Goal: Task Accomplishment & Management: Complete application form

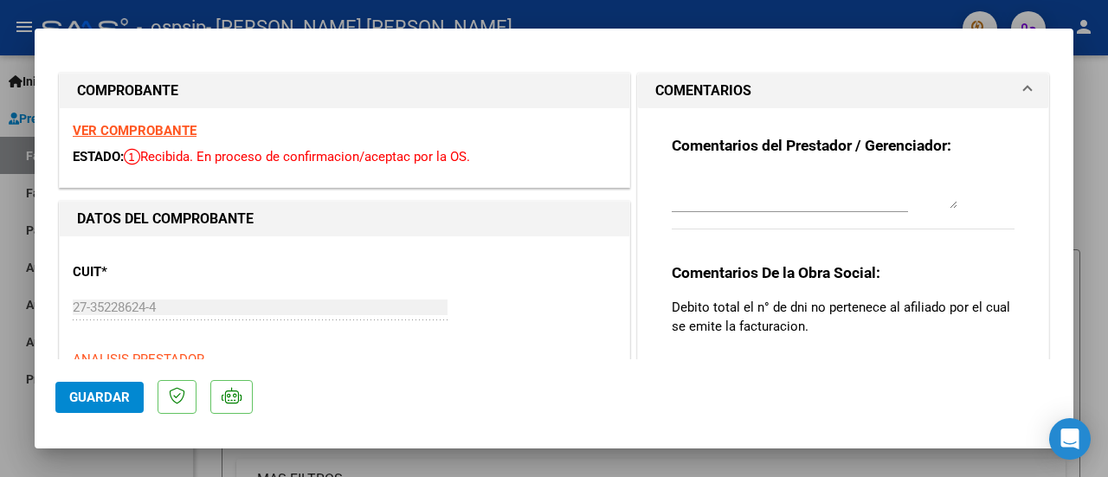
click at [1106, 236] on div at bounding box center [554, 238] width 1108 height 477
type input "$ 0,00"
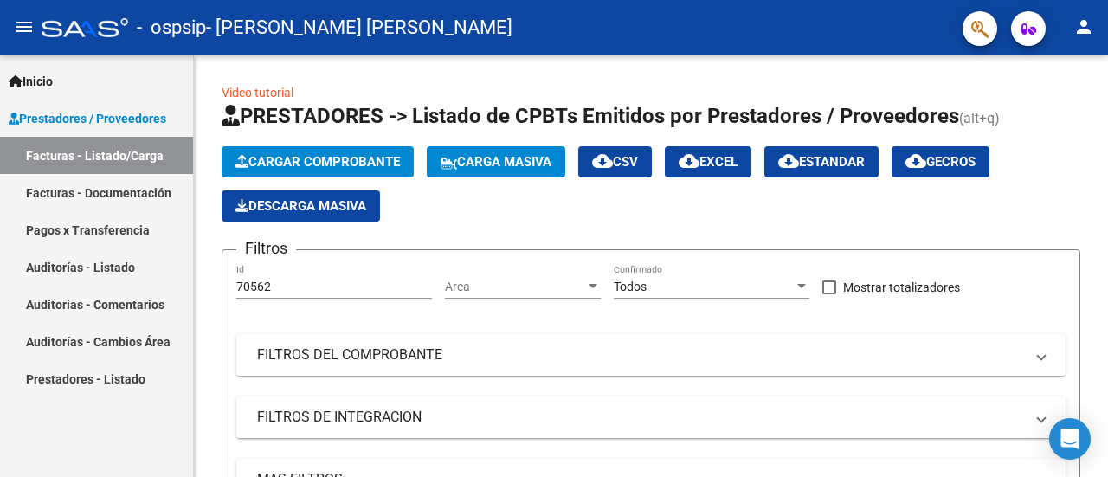
click at [80, 162] on link "Facturas - Listado/Carga" at bounding box center [96, 155] width 193 height 37
click at [113, 112] on span "Prestadores / Proveedores" at bounding box center [88, 118] width 158 height 19
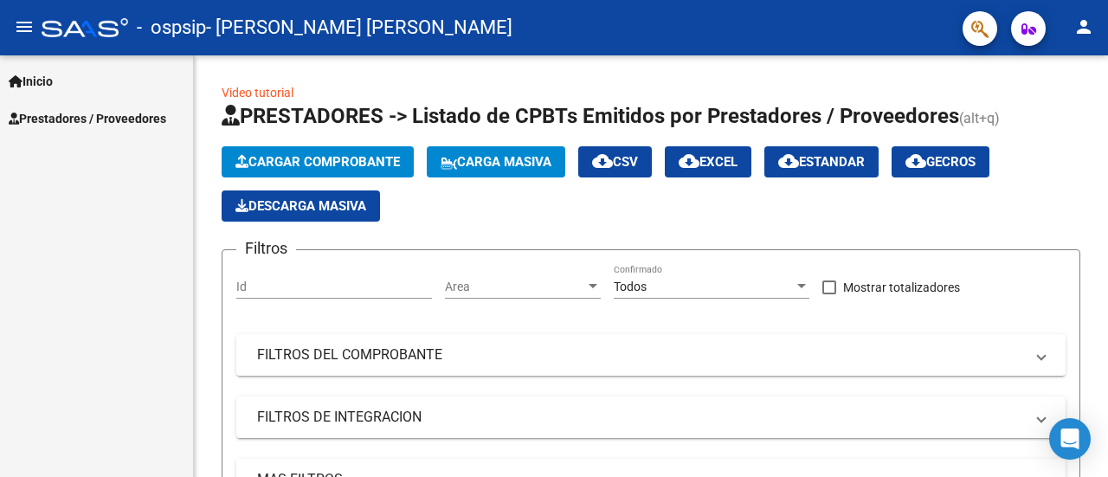
click at [113, 112] on span "Prestadores / Proveedores" at bounding box center [88, 118] width 158 height 19
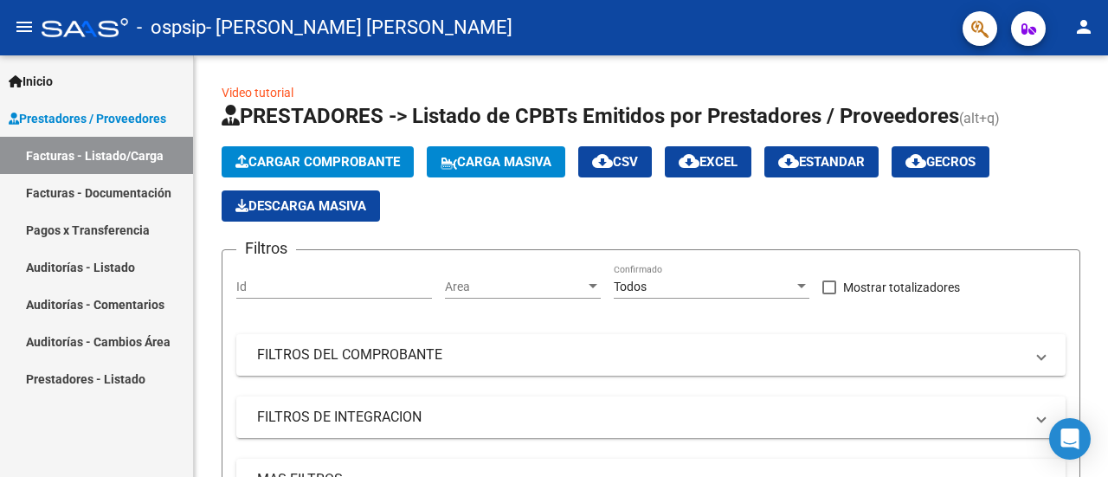
click at [114, 83] on link "Inicio" at bounding box center [96, 80] width 193 height 37
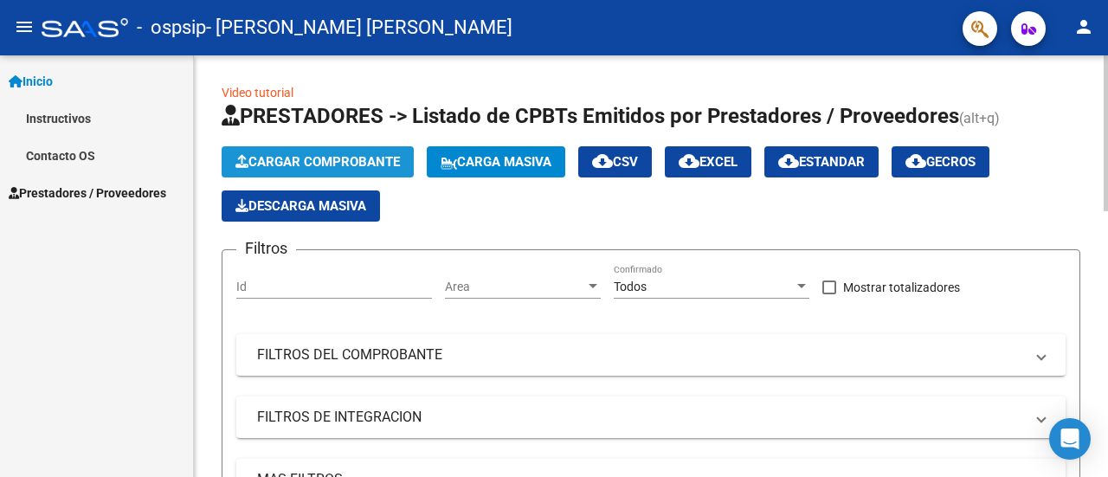
click at [277, 167] on span "Cargar Comprobante" at bounding box center [317, 162] width 164 height 16
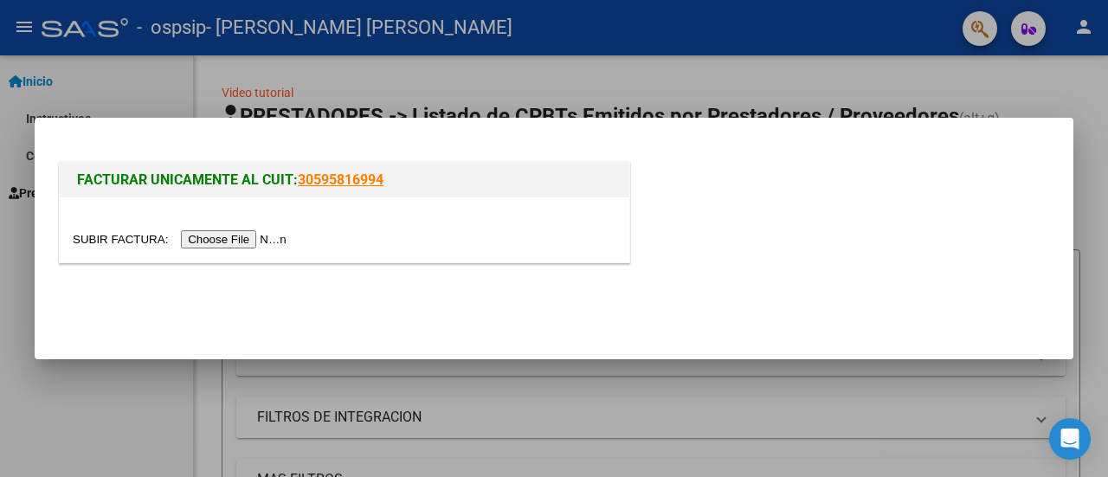
click at [224, 243] on input "file" at bounding box center [182, 239] width 219 height 18
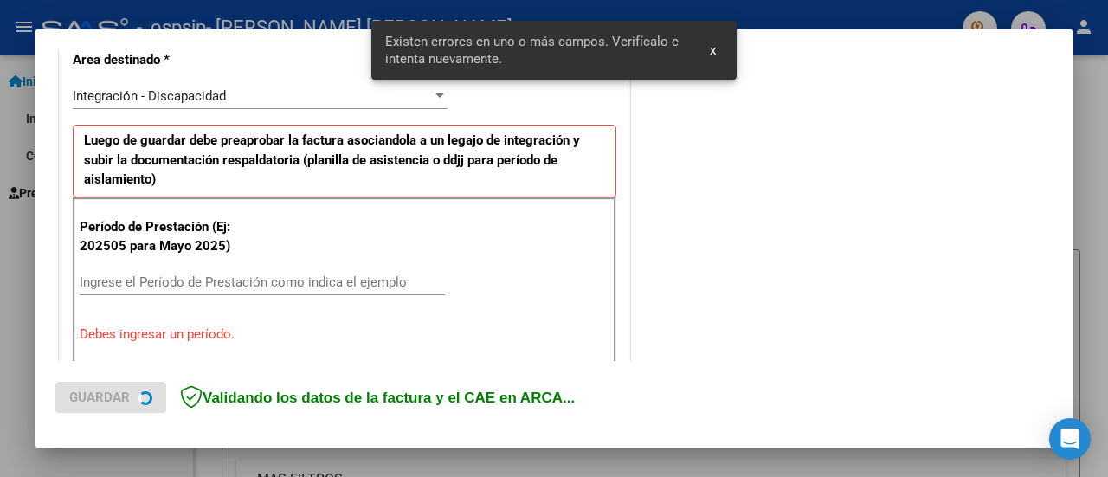
scroll to position [431, 0]
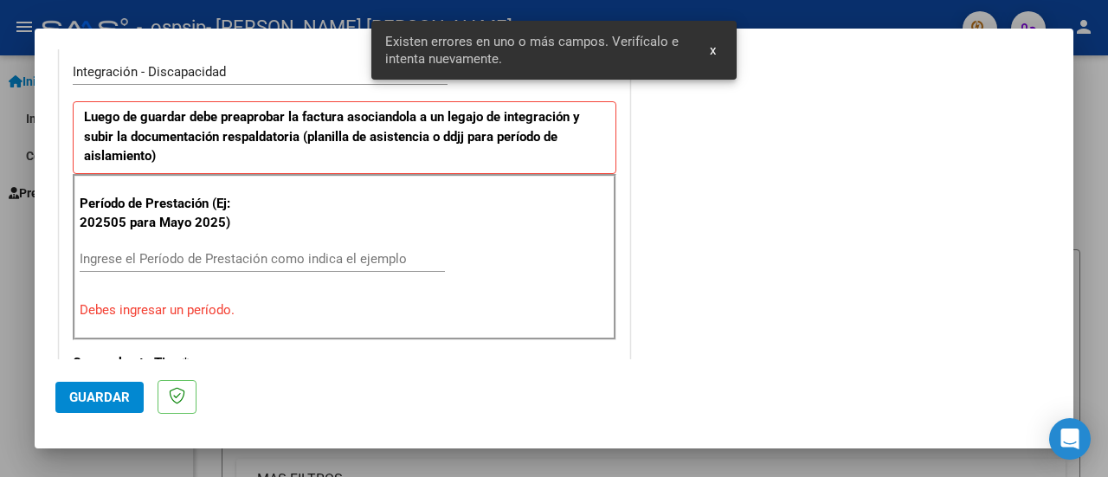
click at [341, 261] on input "Ingrese el Período de Prestación como indica el ejemplo" at bounding box center [262, 259] width 365 height 16
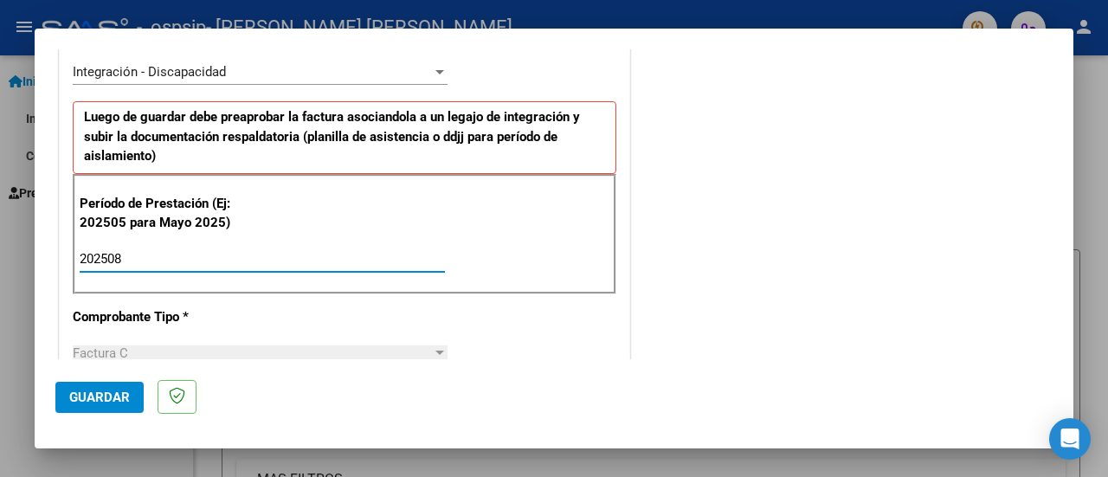
type input "202508"
click at [87, 395] on span "Guardar" at bounding box center [99, 398] width 61 height 16
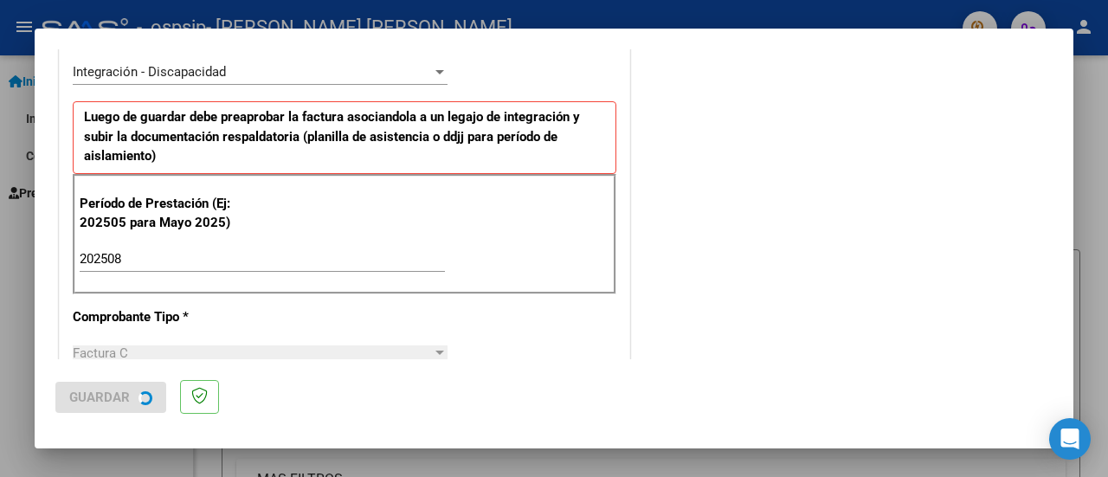
scroll to position [0, 0]
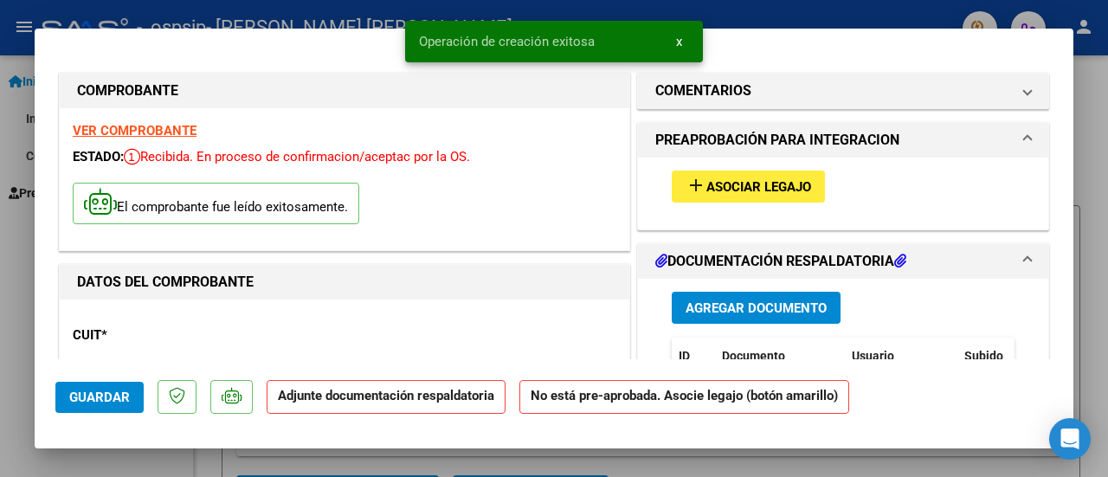
click at [738, 181] on span "Asociar Legajo" at bounding box center [758, 187] width 105 height 16
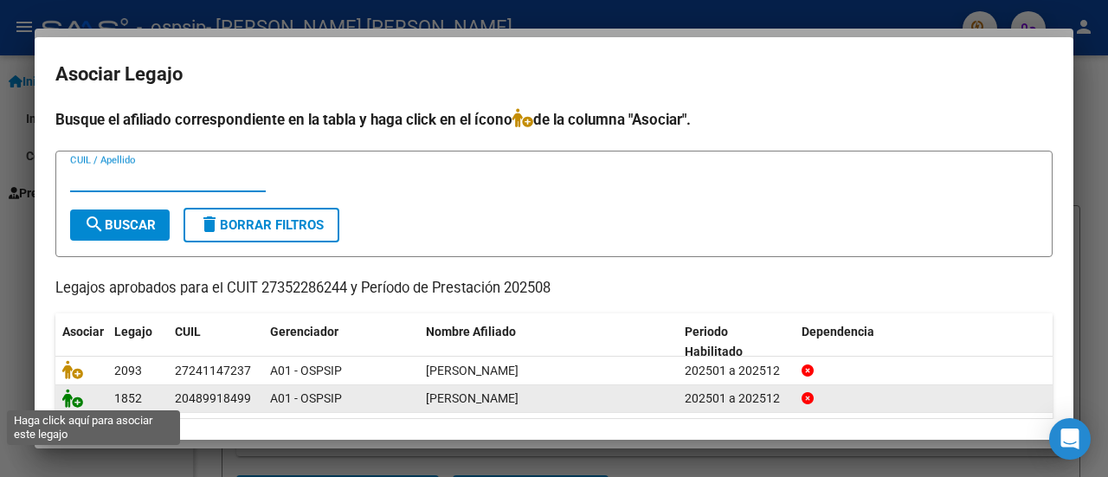
click at [73, 401] on icon at bounding box center [72, 398] width 21 height 19
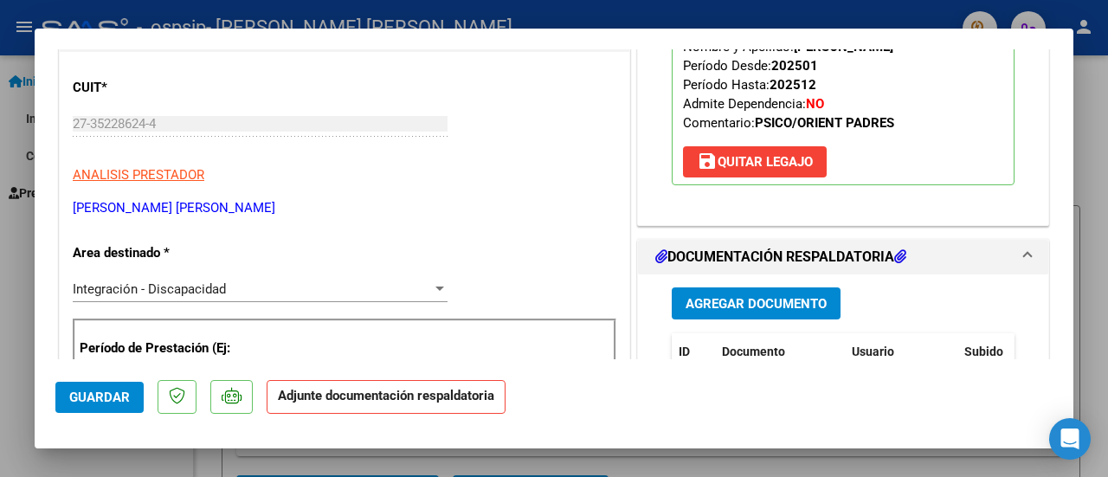
scroll to position [286, 0]
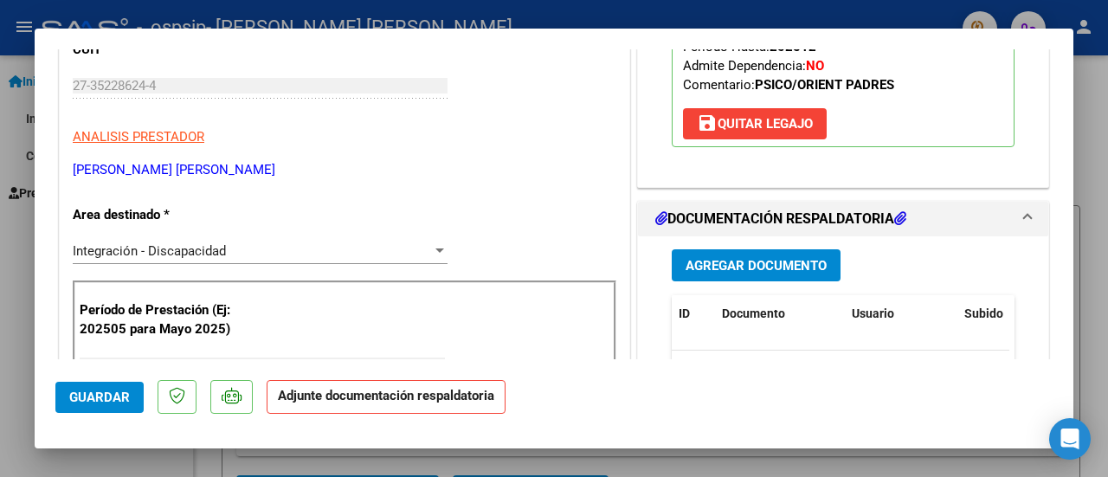
click at [725, 272] on button "Agregar Documento" at bounding box center [756, 265] width 169 height 32
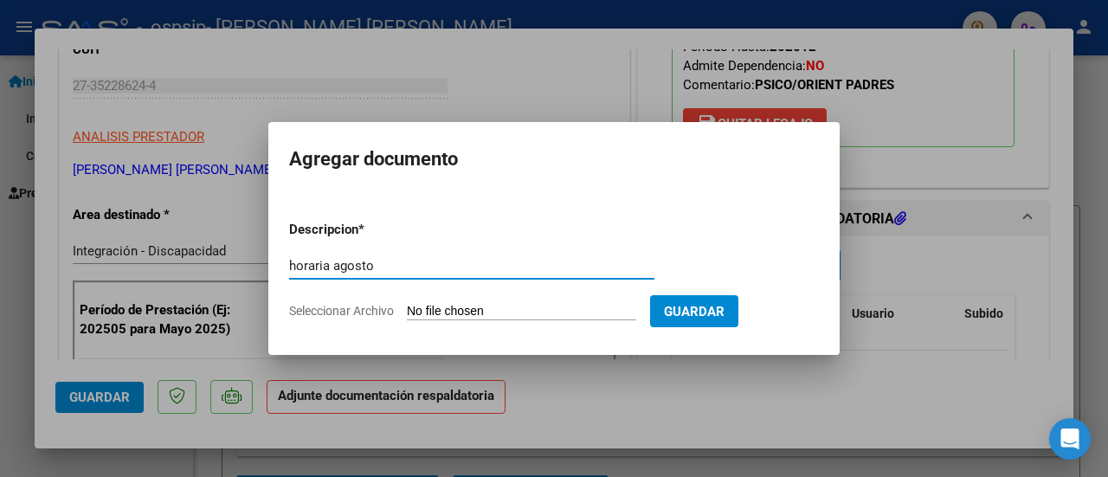
type input "horaria agosto"
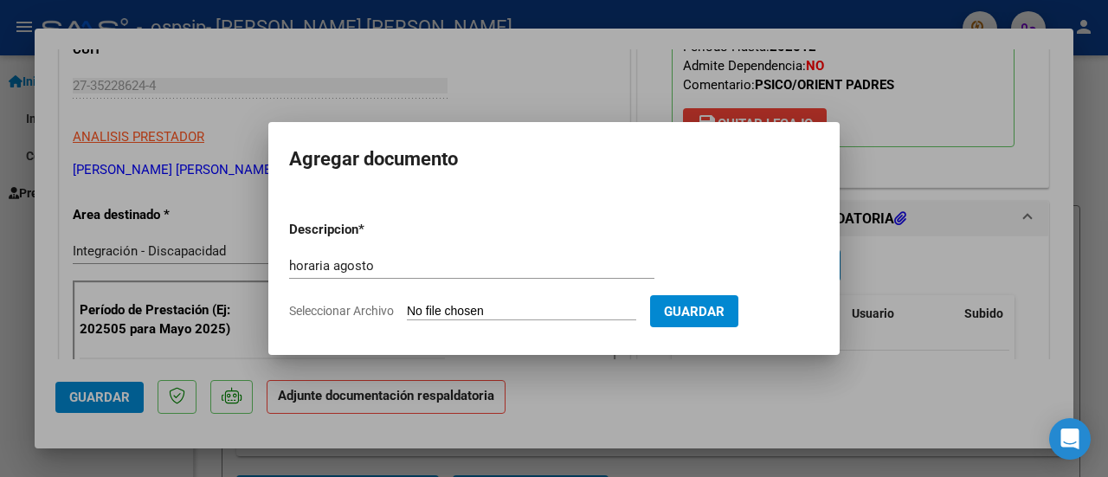
click at [549, 306] on input "Seleccionar Archivo" at bounding box center [521, 312] width 229 height 16
type input "C:\fakepath\HORARIA [DATE] ORIENTACION A PADRES.pdf"
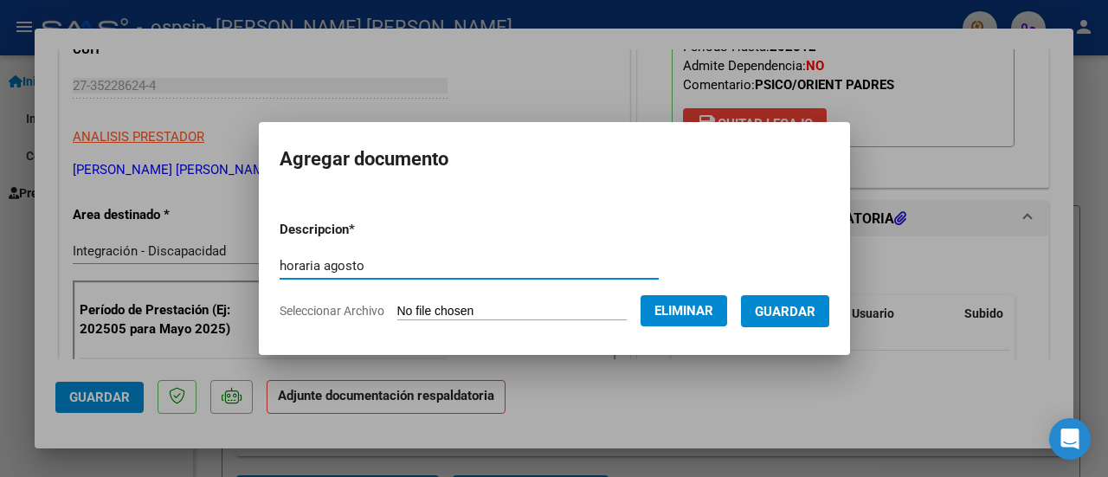
click at [164, 259] on div "COMPROBANTE VER COMPROBANTE ESTADO: Recibida. En proceso de confirmacion/acepta…" at bounding box center [554, 238] width 1108 height 477
drag, startPoint x: 459, startPoint y: 268, endPoint x: 3, endPoint y: 209, distance: 459.3
click at [3, 209] on div "COMPROBANTE VER COMPROBANTE ESTADO: Recibida. En proceso de confirmacion/acepta…" at bounding box center [554, 238] width 1108 height 477
type input "horaria agosto"
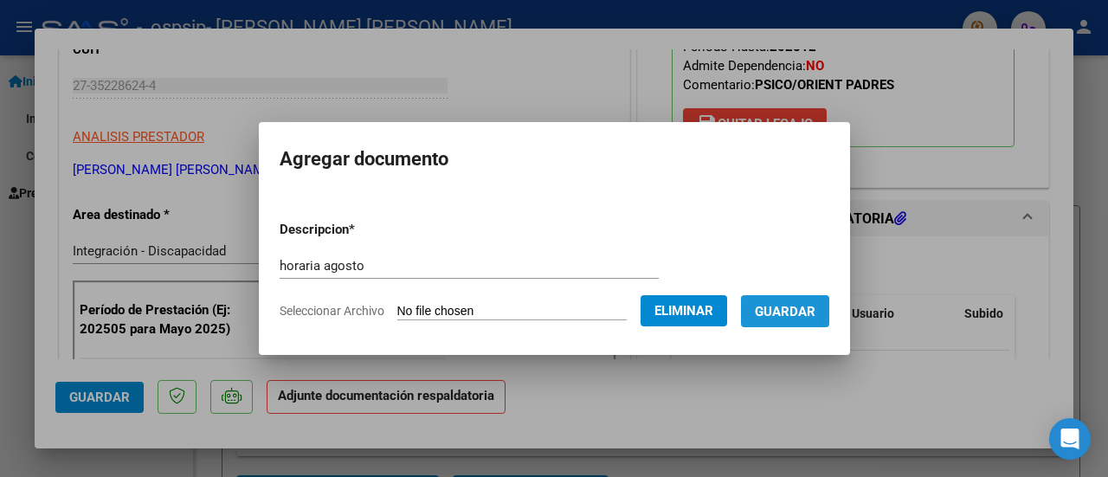
click at [829, 310] on button "Guardar" at bounding box center [785, 311] width 88 height 32
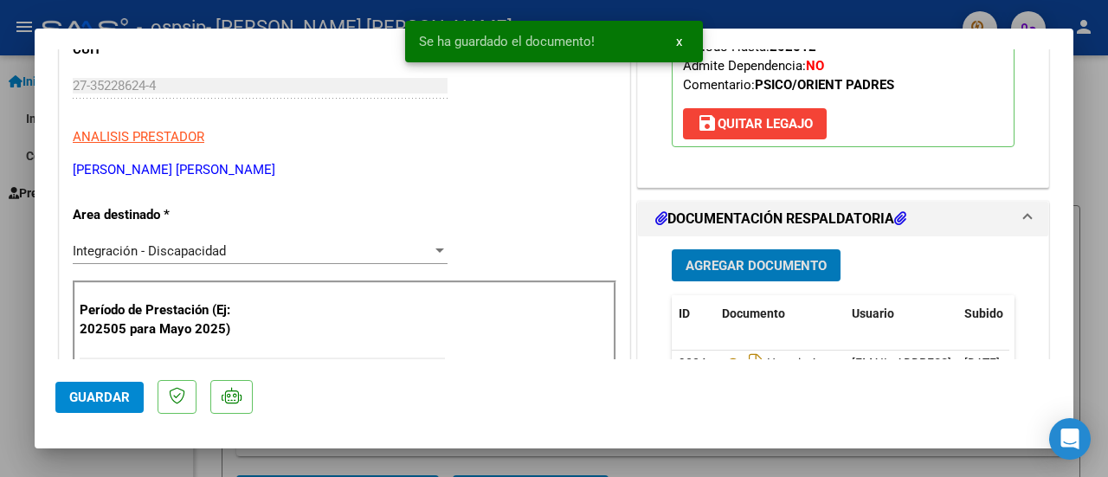
click at [741, 261] on span "Agregar Documento" at bounding box center [756, 266] width 141 height 16
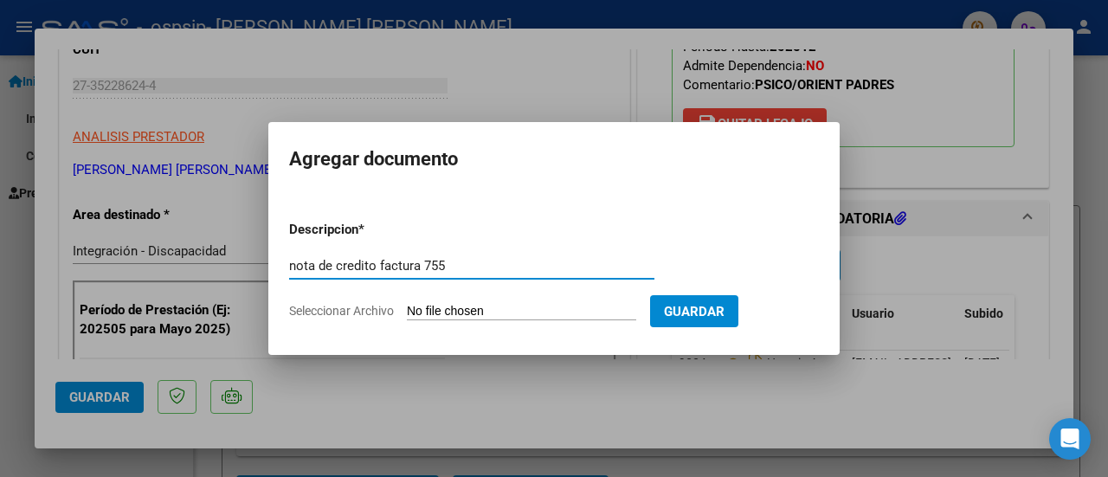
type input "nota de credito factura 755"
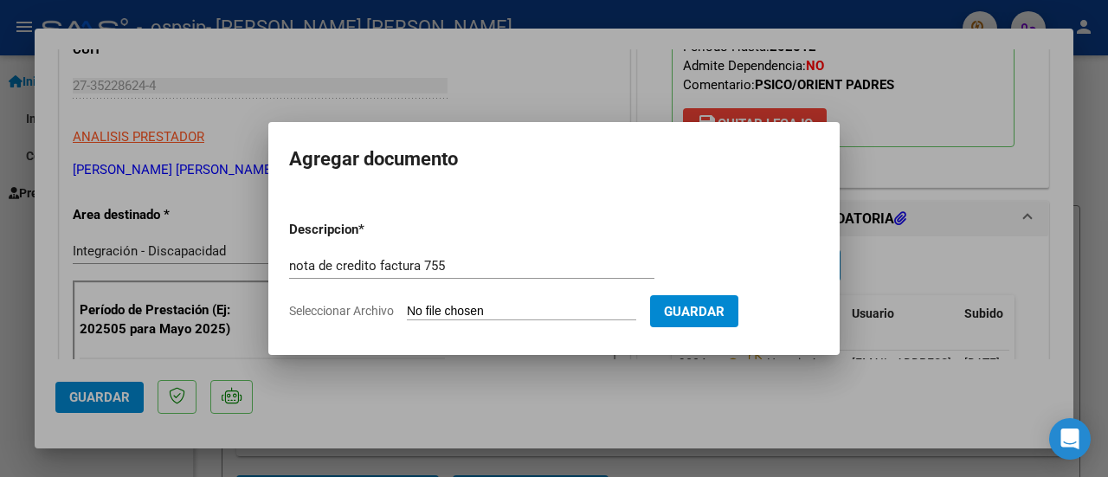
click at [506, 299] on form "Descripcion * nota de credito factura 755 Escriba aquí una descripcion Seleccio…" at bounding box center [554, 270] width 530 height 126
click at [526, 307] on input "Seleccionar Archivo" at bounding box center [521, 312] width 229 height 16
type input "C:\fakepath\NOTA DE CREDITO FACTURA 755 OP [PERSON_NAME].pdf"
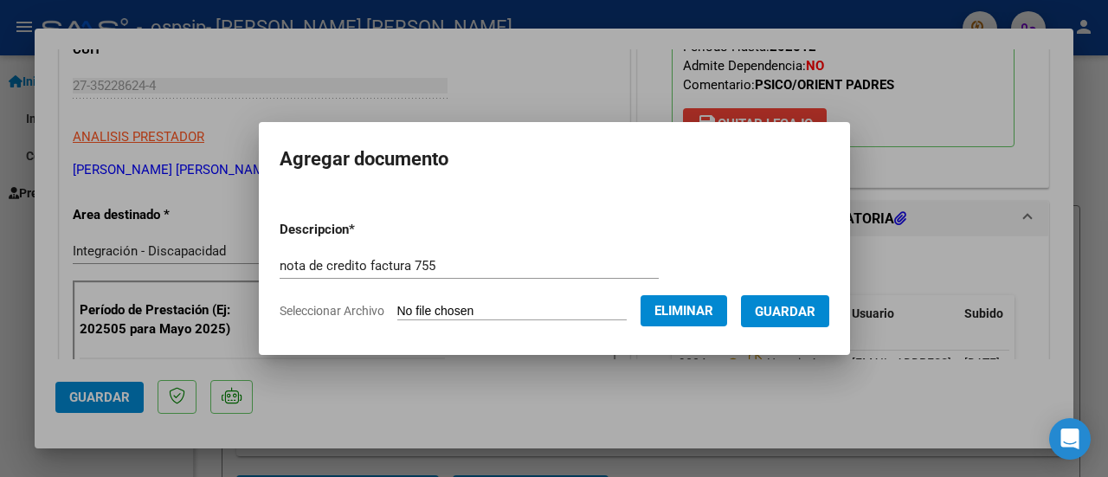
click at [791, 318] on span "Guardar" at bounding box center [785, 312] width 61 height 16
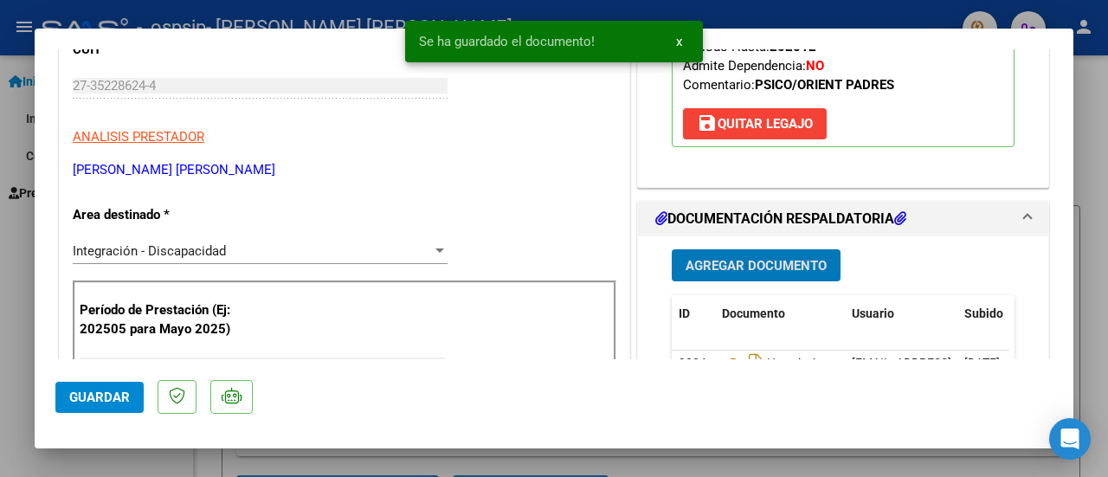
click at [770, 271] on button "Agregar Documento" at bounding box center [756, 265] width 169 height 32
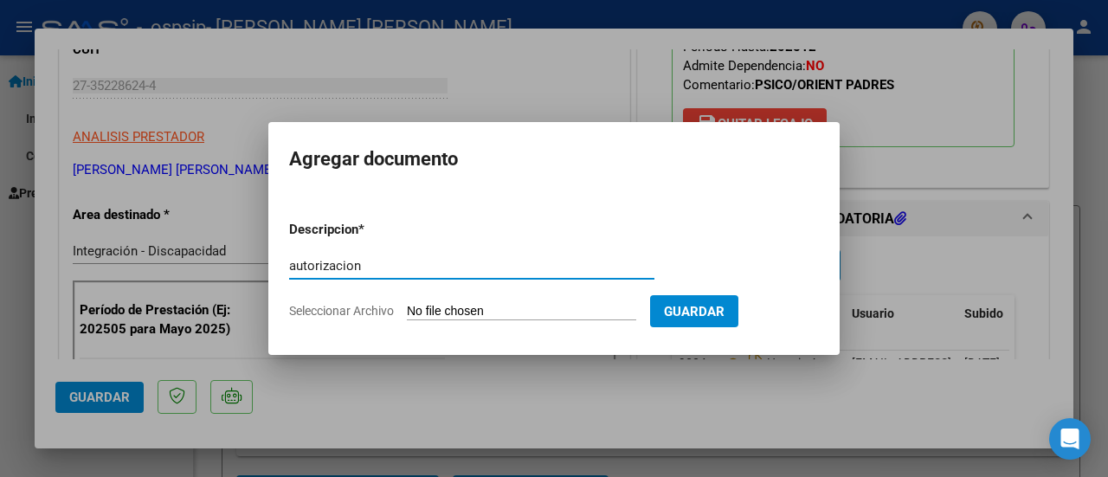
type input "autorizacion"
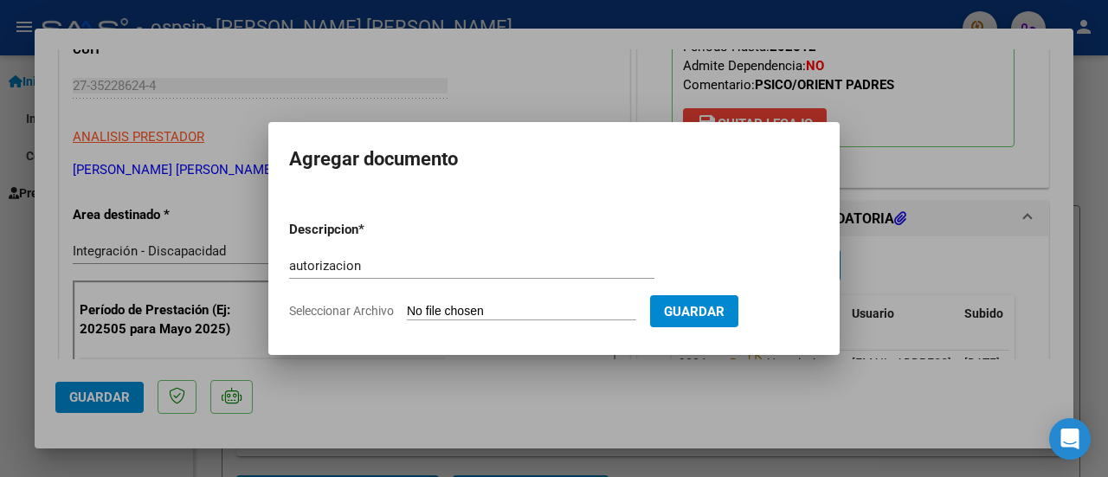
click at [591, 311] on input "Seleccionar Archivo" at bounding box center [521, 312] width 229 height 16
type input "C:\fakepath\[PERSON_NAME] ORIENT PADRES AUTORIZACION 2025 SEGUN RESOLUCION 360 …"
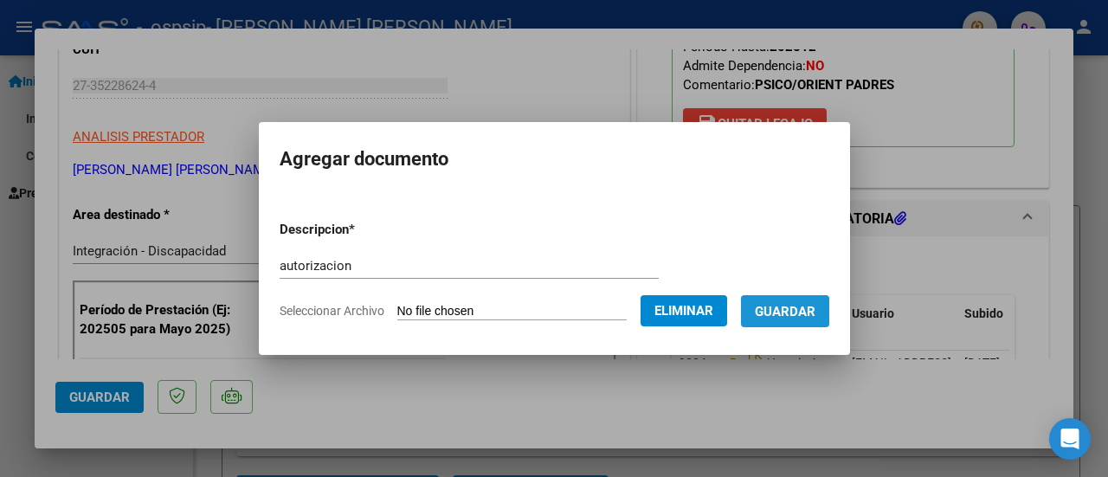
click at [816, 313] on span "Guardar" at bounding box center [785, 312] width 61 height 16
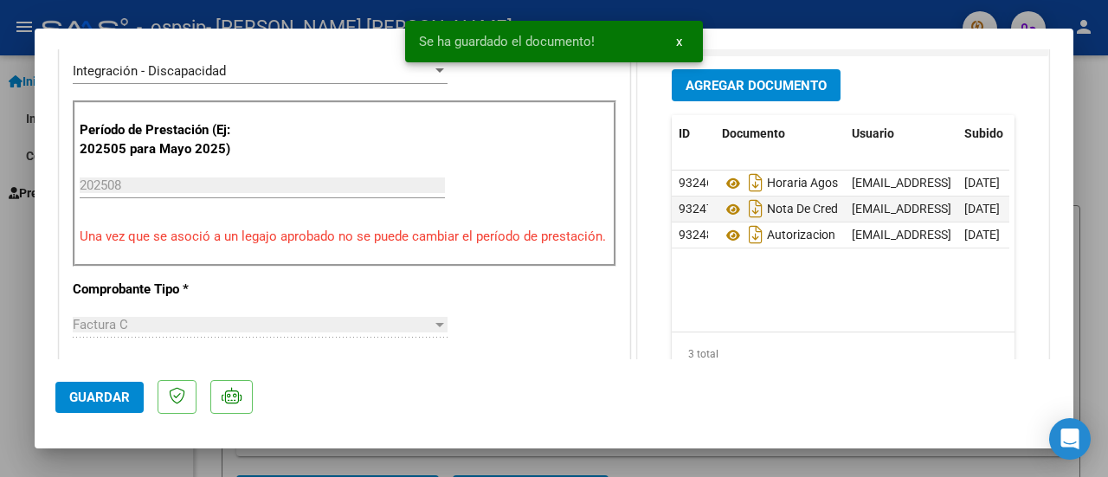
scroll to position [521, 0]
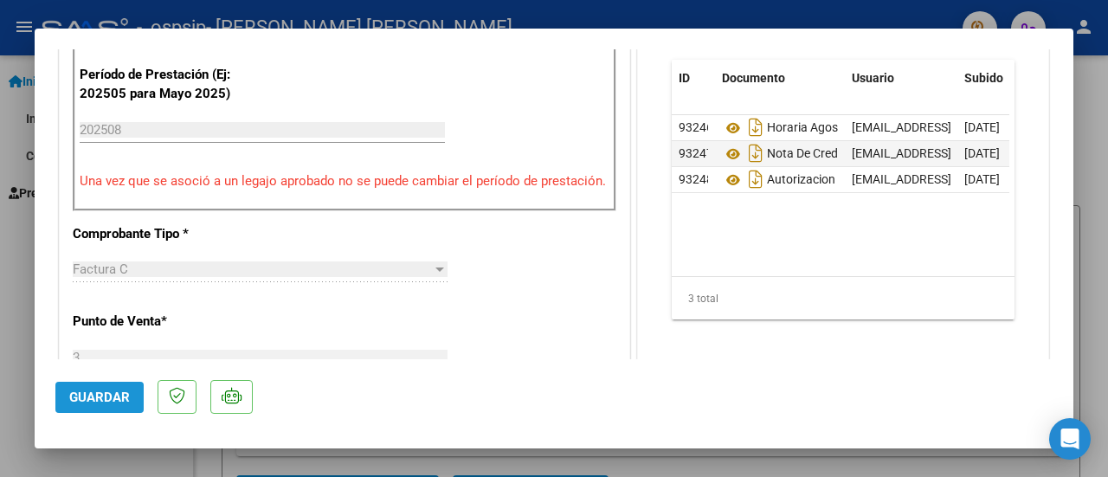
click at [99, 393] on span "Guardar" at bounding box center [99, 398] width 61 height 16
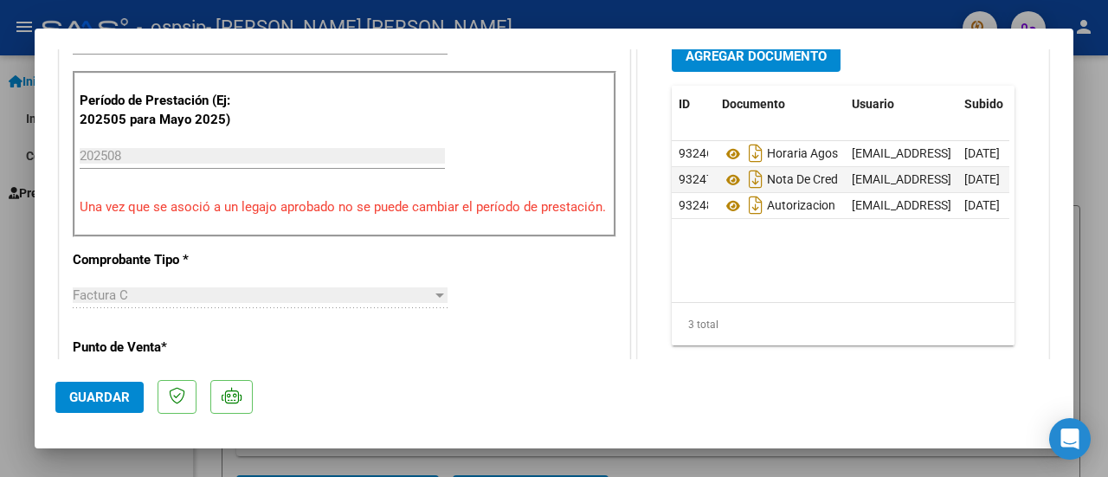
scroll to position [505, 0]
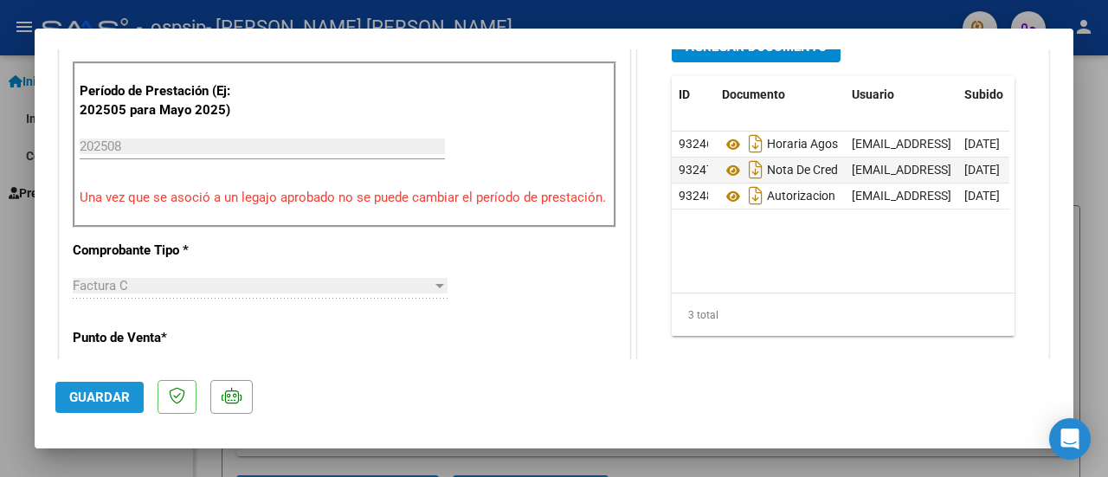
click at [82, 399] on span "Guardar" at bounding box center [99, 398] width 61 height 16
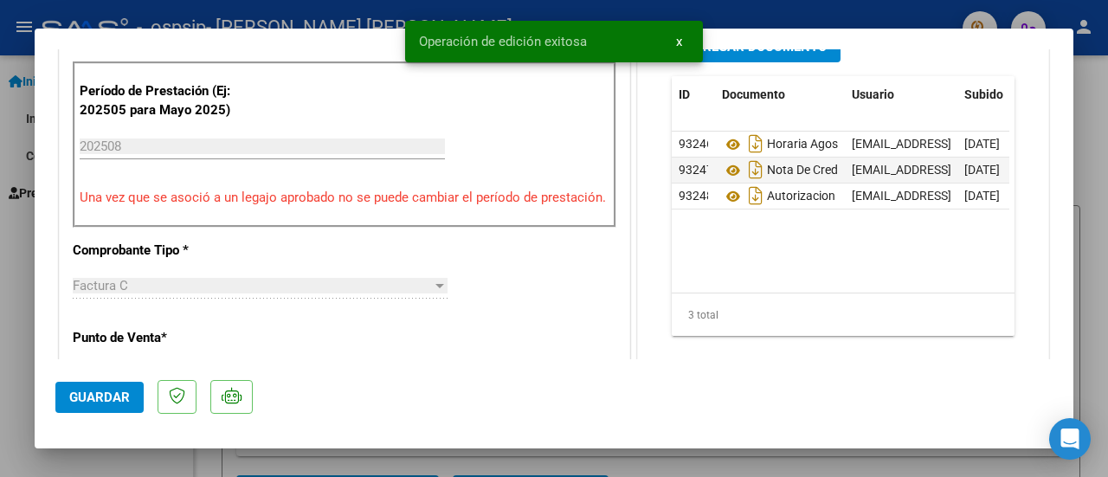
click at [1101, 145] on div at bounding box center [554, 238] width 1108 height 477
type input "$ 0,00"
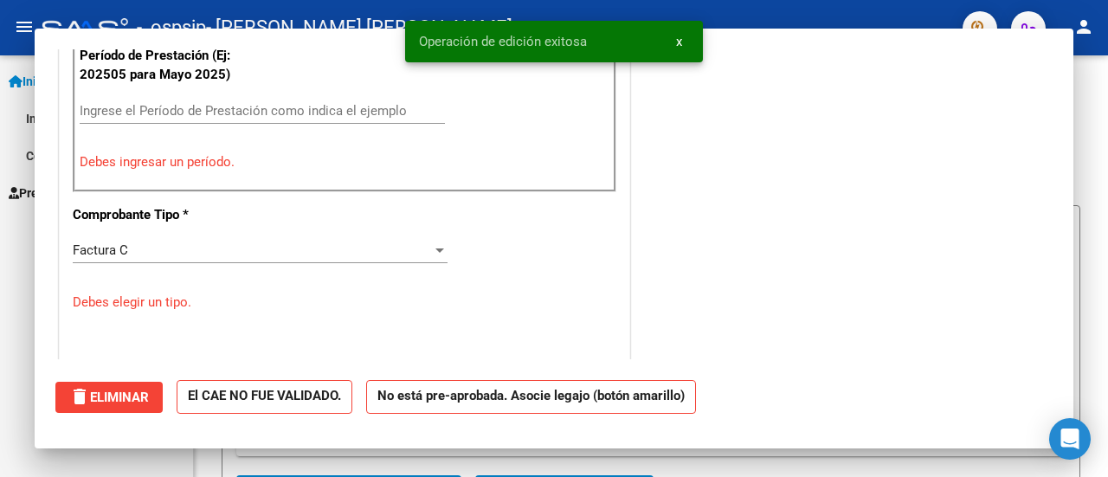
scroll to position [431, 0]
